Goal: Find contact information: Find contact information

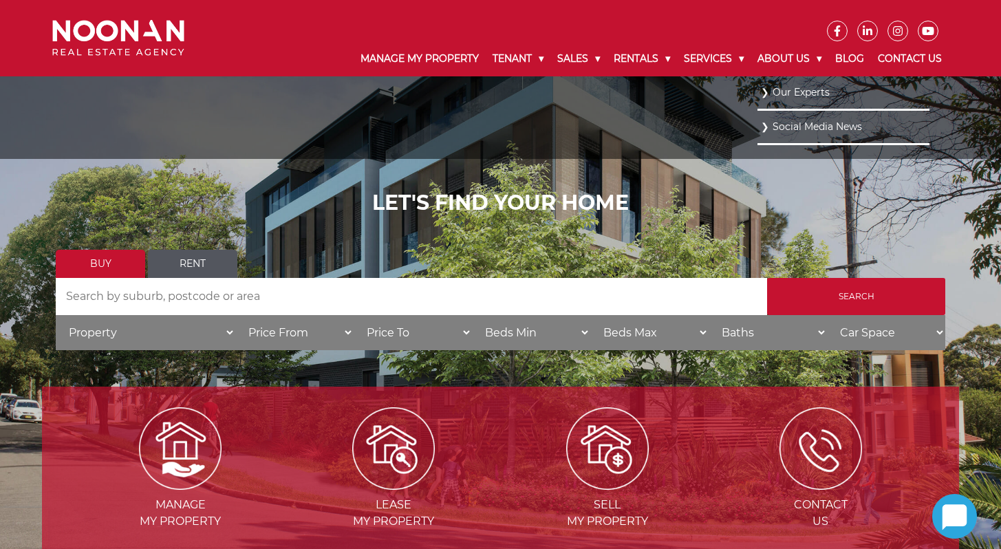
click at [797, 94] on link "Our Experts" at bounding box center [843, 92] width 165 height 19
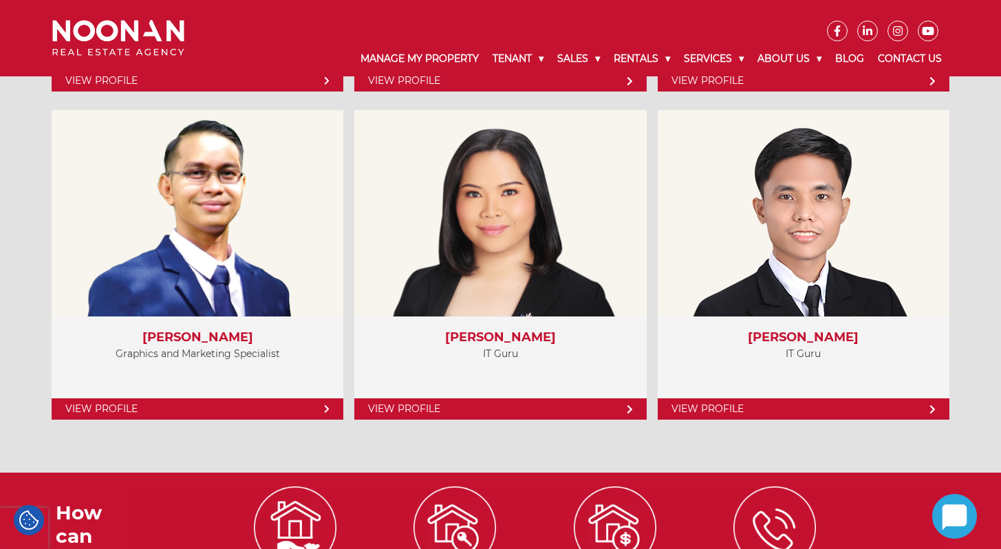
scroll to position [6058, 0]
